Goal: Contribute content: Add original content to the website for others to see

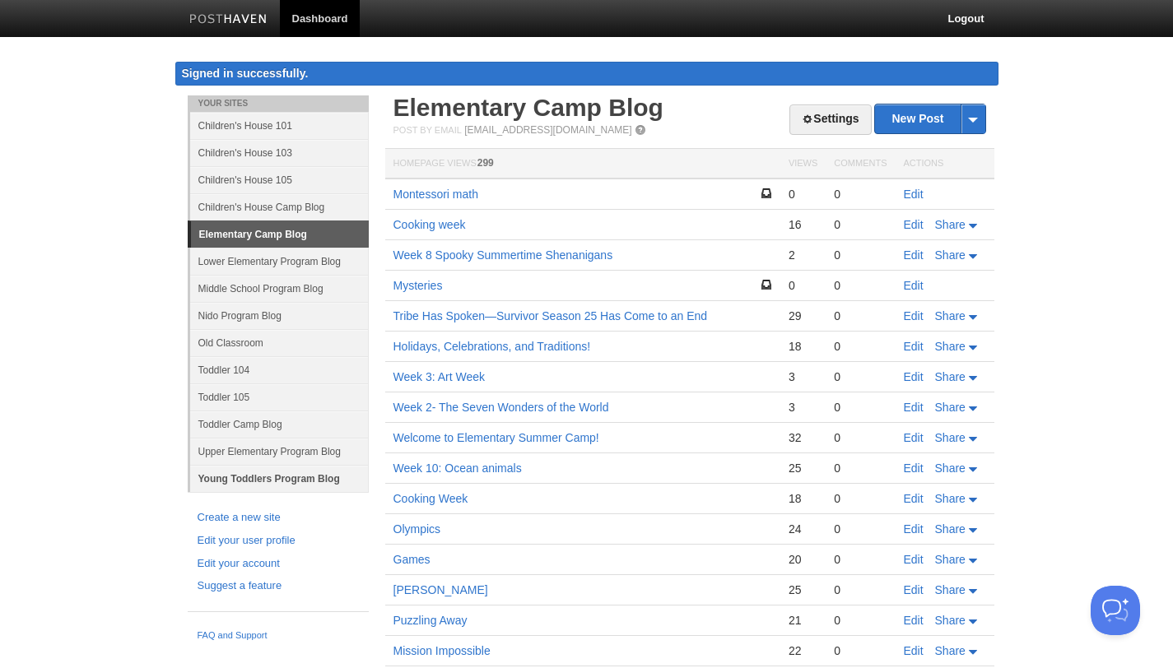
click at [286, 483] on link "Young Toddlers Program Blog" at bounding box center [279, 478] width 179 height 27
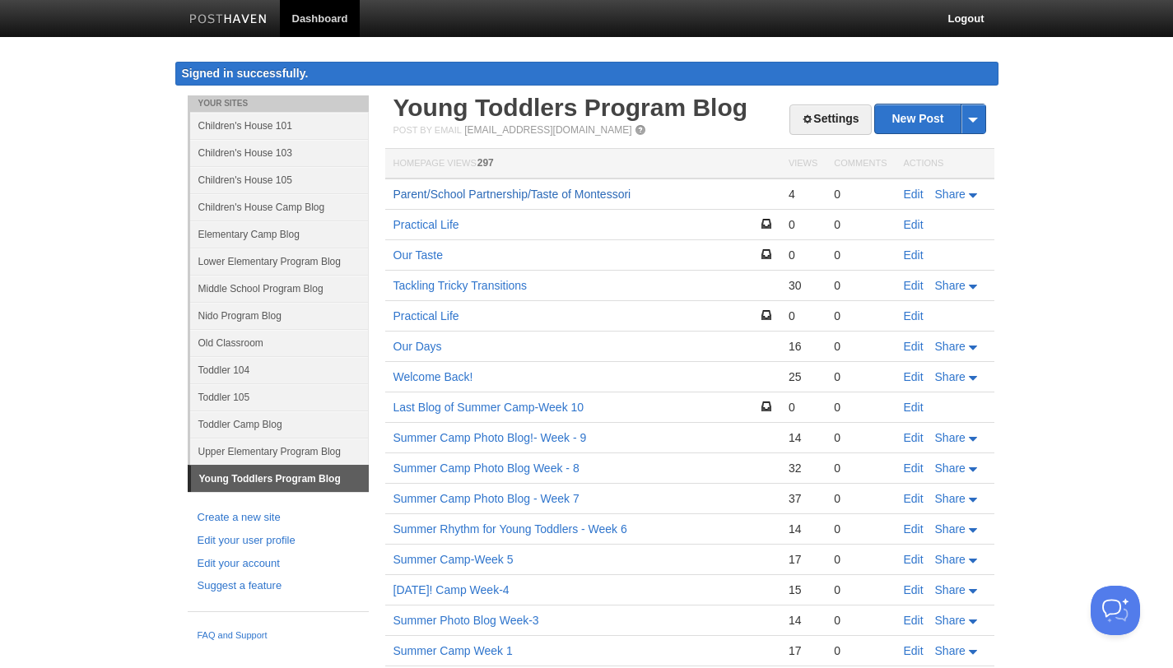
click at [584, 194] on link "Parent/School Partnership/Taste of Montessori" at bounding box center [512, 194] width 238 height 13
click at [617, 201] on link "Edit" at bounding box center [914, 194] width 20 height 13
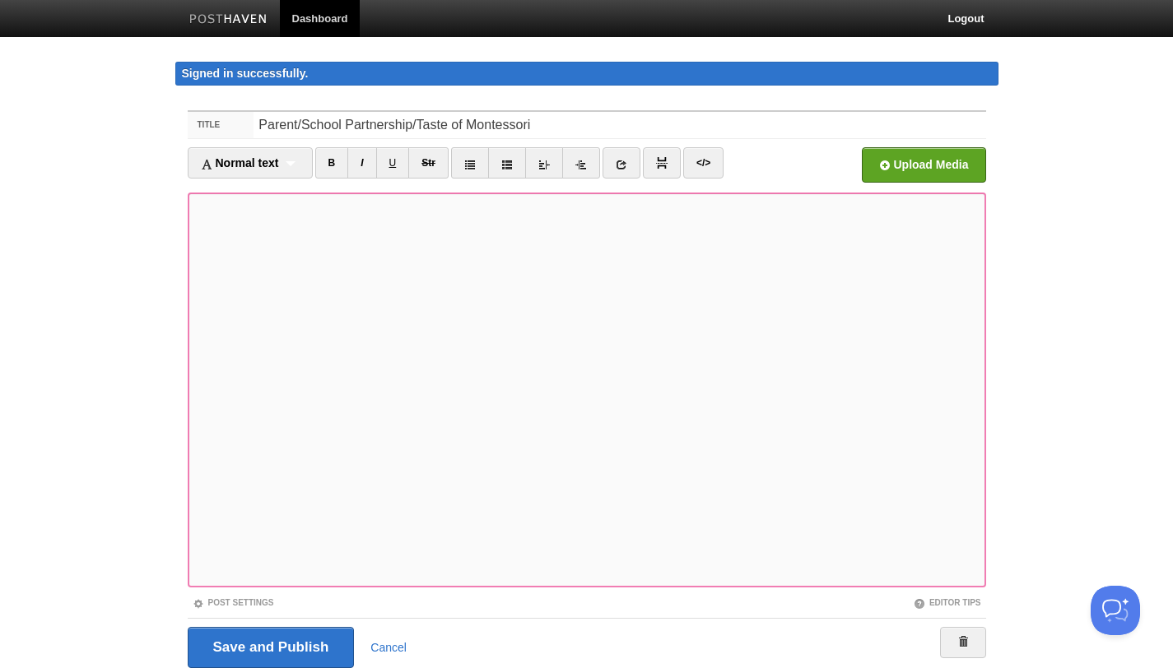
scroll to position [61, 0]
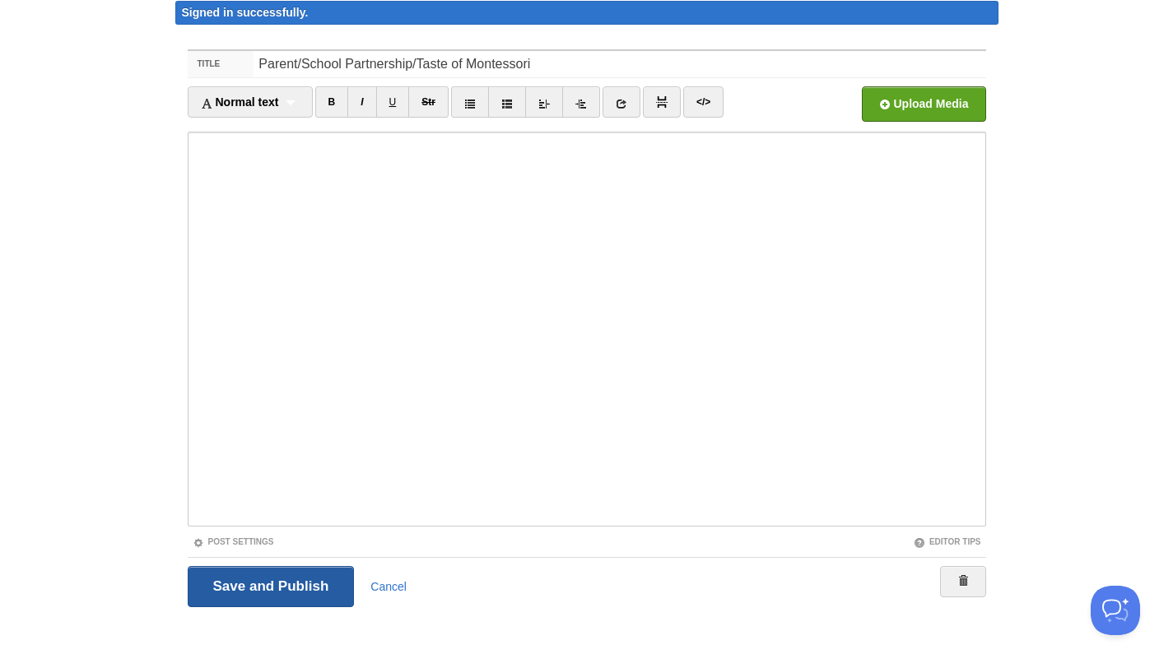
click at [311, 586] on input "Save and Publish" at bounding box center [271, 586] width 167 height 41
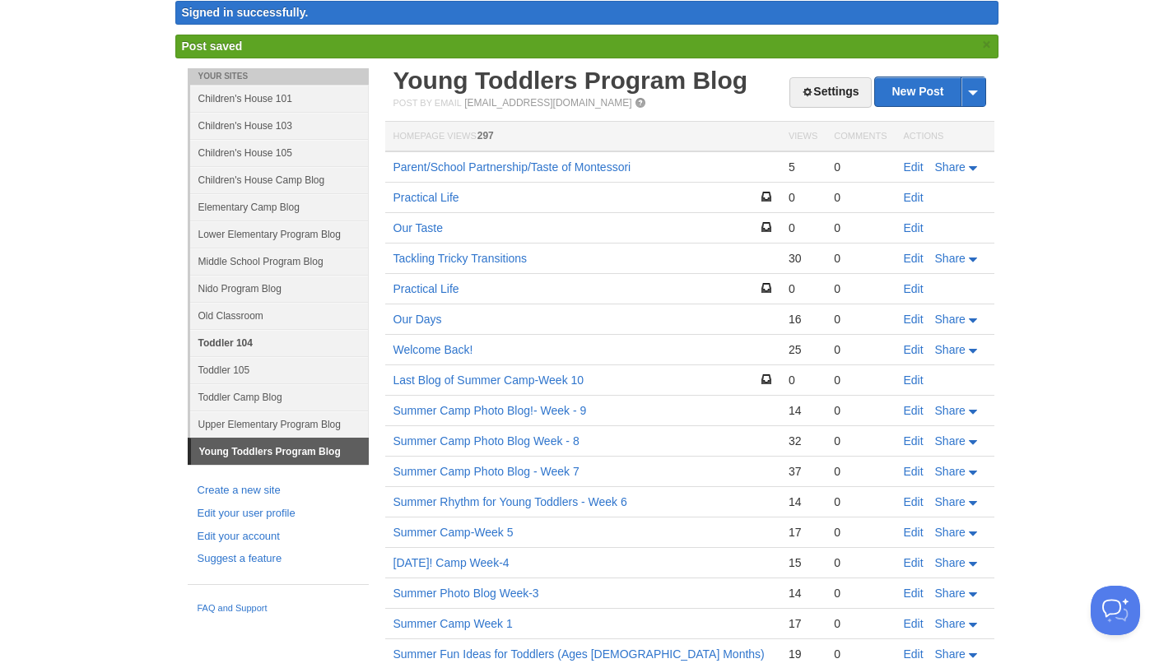
click at [250, 350] on link "Toddler 104" at bounding box center [279, 342] width 179 height 27
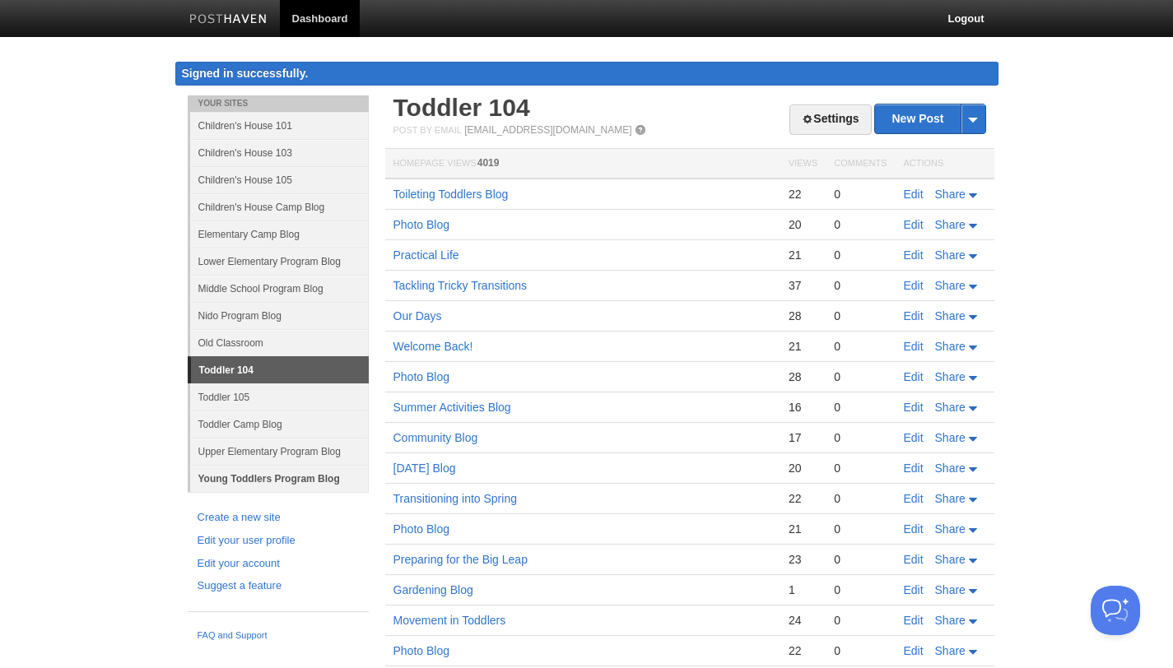
click at [287, 483] on link "Young Toddlers Program Blog" at bounding box center [279, 478] width 179 height 27
